Goal: Check status: Check status

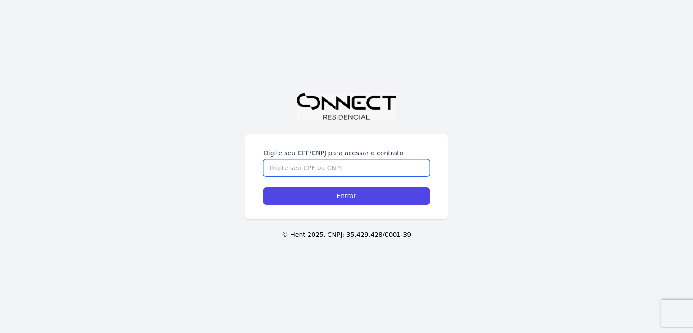
click at [307, 163] on input "Digite seu CPF/CNPJ para acessar o contrato" at bounding box center [347, 167] width 166 height 17
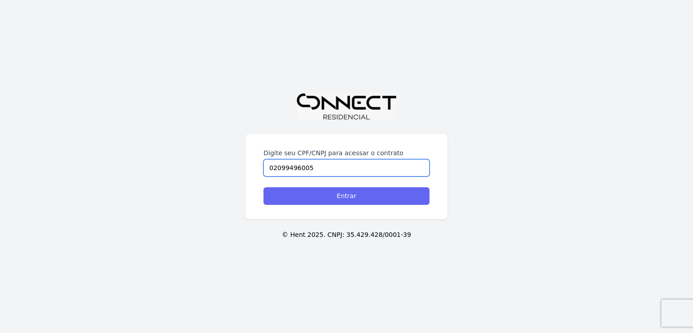
type input "02099496005"
click at [301, 199] on input "Entrar" at bounding box center [347, 196] width 166 height 18
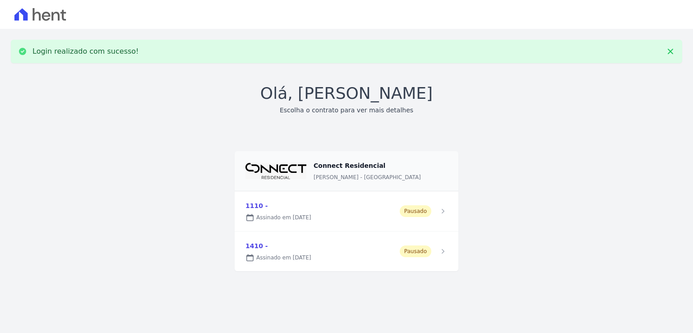
click at [335, 256] on link at bounding box center [347, 252] width 224 height 40
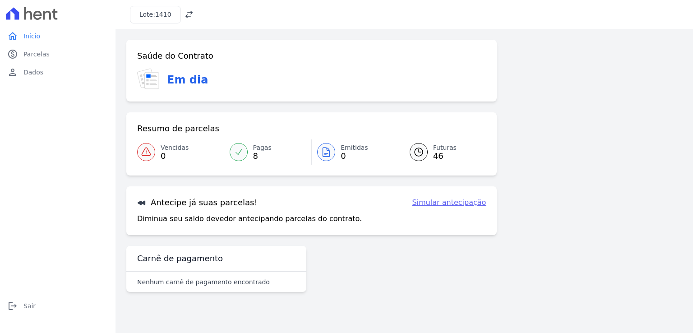
click at [249, 154] on link "Pagas 8" at bounding box center [268, 151] width 88 height 25
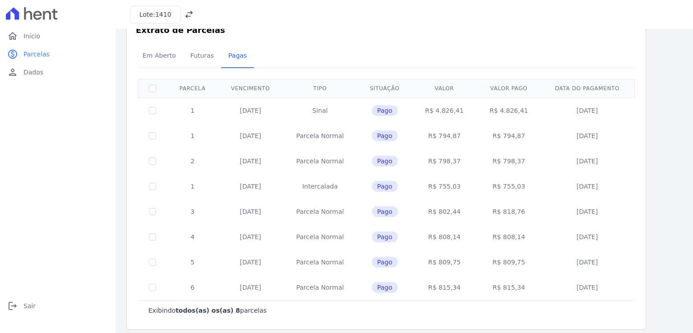
scroll to position [32, 0]
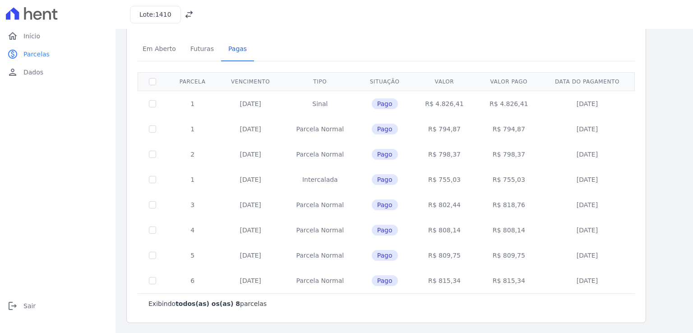
drag, startPoint x: 342, startPoint y: 282, endPoint x: 293, endPoint y: 280, distance: 48.8
click at [293, 280] on td "Parcela Normal" at bounding box center [320, 280] width 74 height 25
click at [188, 46] on span "Futuras" at bounding box center [202, 49] width 34 height 18
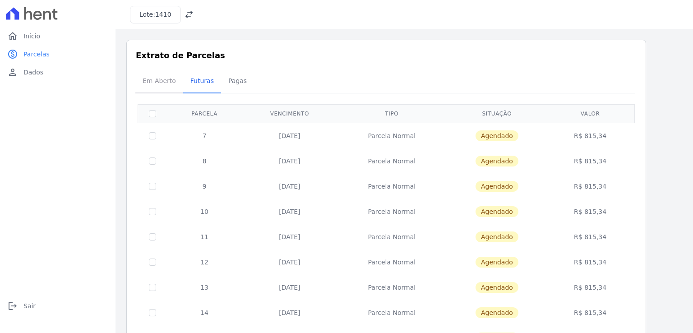
click at [153, 77] on span "Em Aberto" at bounding box center [159, 81] width 44 height 18
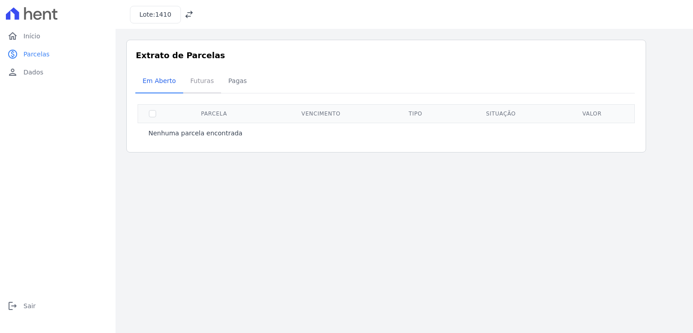
click at [193, 76] on span "Futuras" at bounding box center [202, 81] width 34 height 18
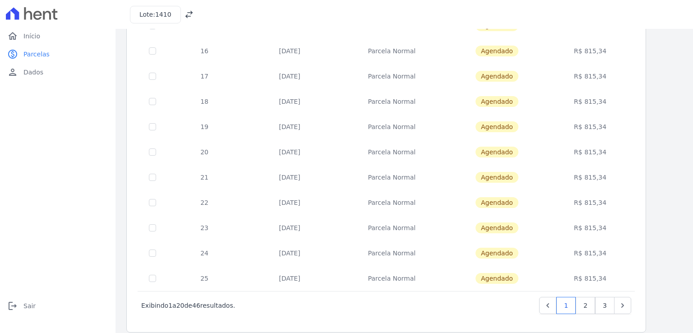
scroll to position [347, 0]
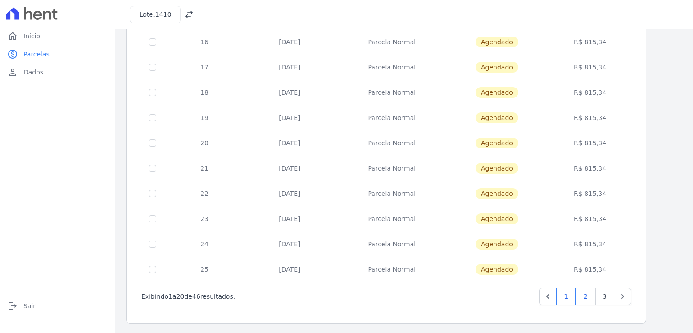
click at [589, 292] on link "2" at bounding box center [585, 296] width 19 height 17
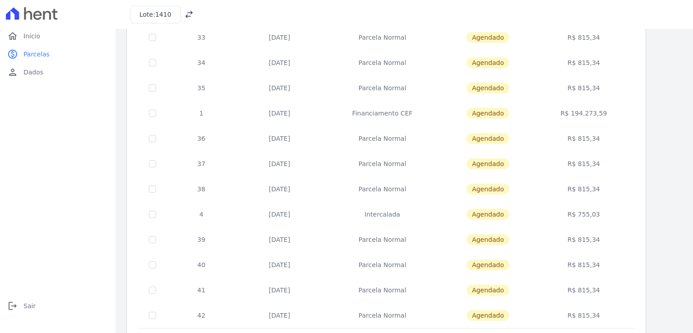
scroll to position [347, 0]
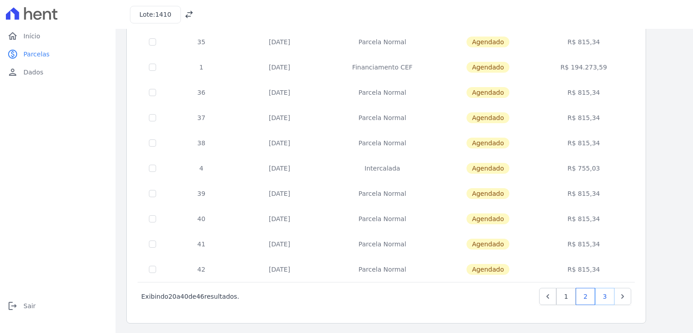
click at [611, 292] on link "3" at bounding box center [604, 296] width 19 height 17
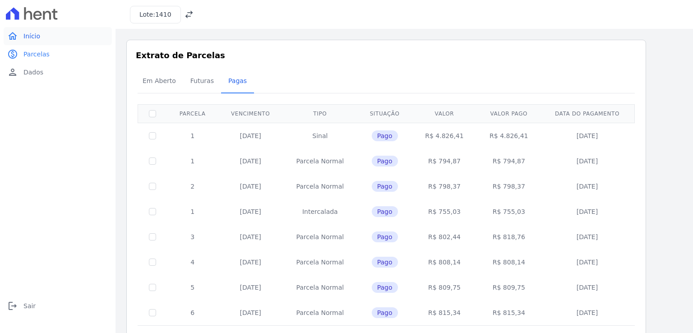
click at [33, 37] on span "Início" at bounding box center [31, 36] width 17 height 9
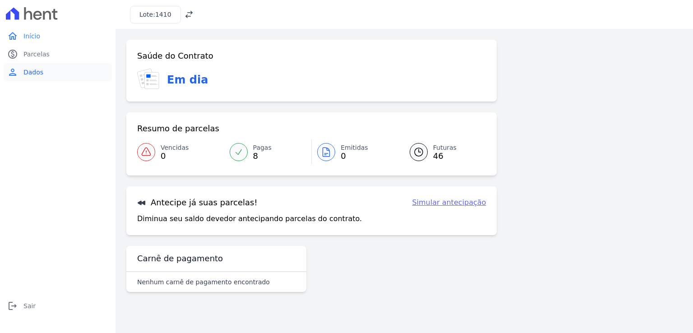
click at [47, 77] on link "person Dados" at bounding box center [58, 72] width 108 height 18
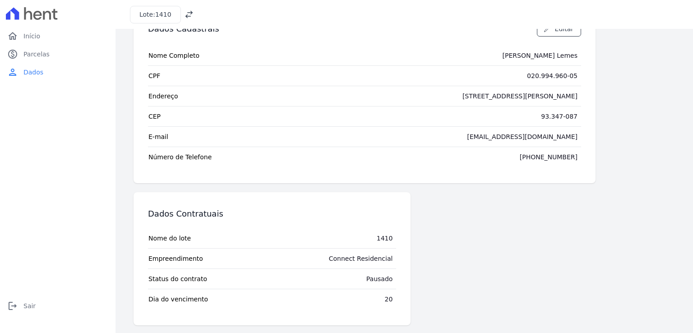
scroll to position [37, 0]
